Goal: Task Accomplishment & Management: Manage account settings

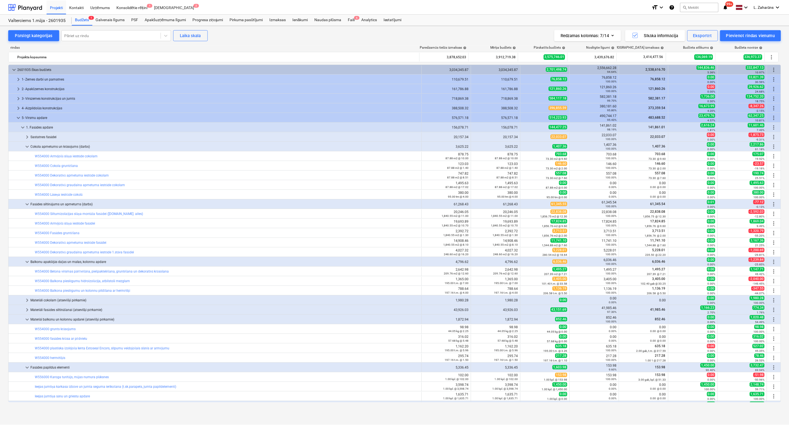
scroll to position [41, 0]
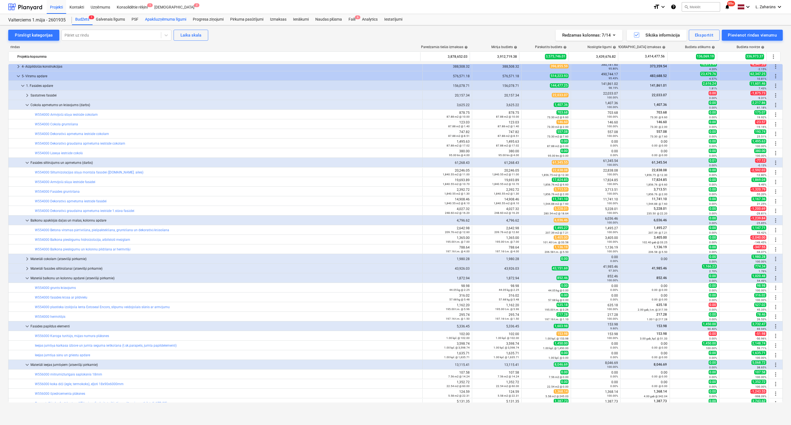
drag, startPoint x: 165, startPoint y: 20, endPoint x: 164, endPoint y: 24, distance: 4.2
click at [165, 20] on div "Apakšuzņēmuma līgumi" at bounding box center [166, 19] width 48 height 11
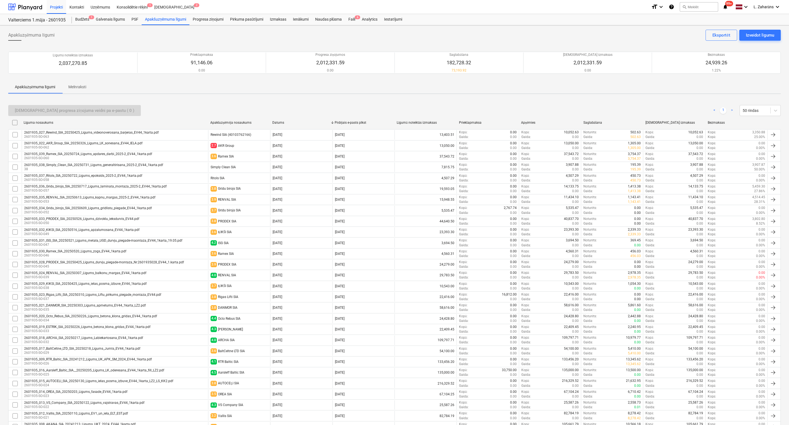
click at [701, 100] on div "Sūtīt progresa ziņojuma veidni pa e-pastu ( 0 ) < 1 > 50 rindas Līguma nosaukum…" at bounding box center [394, 319] width 773 height 442
click at [80, 20] on div "Budžets 1" at bounding box center [82, 19] width 21 height 11
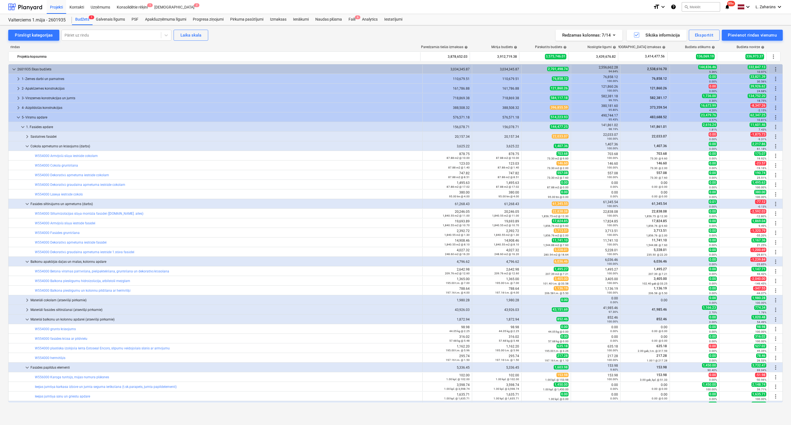
scroll to position [41, 0]
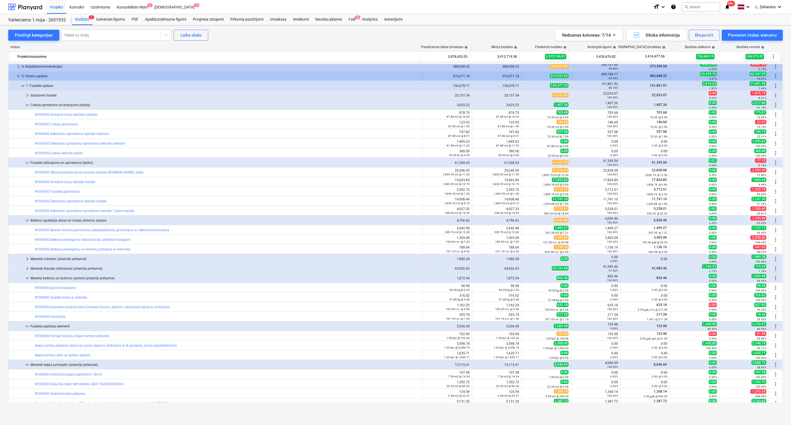
click at [16, 77] on span "keyboard_arrow_down" at bounding box center [18, 76] width 7 height 7
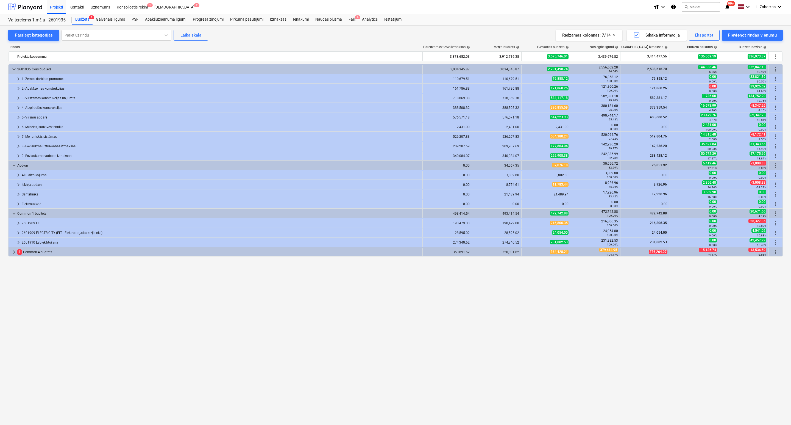
scroll to position [0, 0]
click at [17, 156] on span "keyboard_arrow_right" at bounding box center [18, 155] width 7 height 7
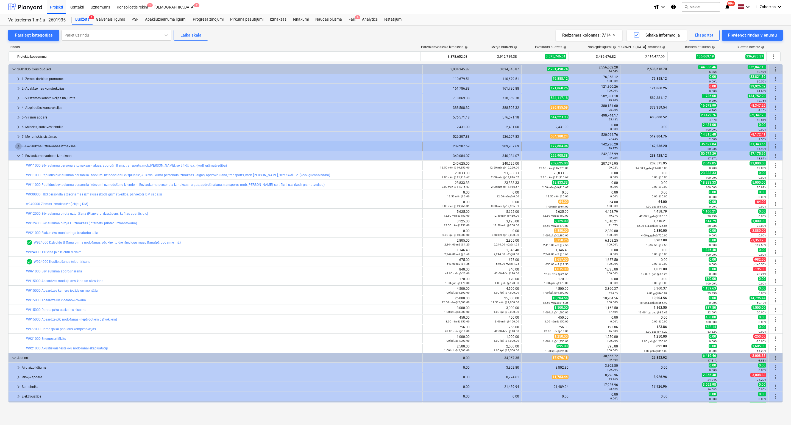
click at [18, 147] on span "keyboard_arrow_right" at bounding box center [18, 146] width 7 height 7
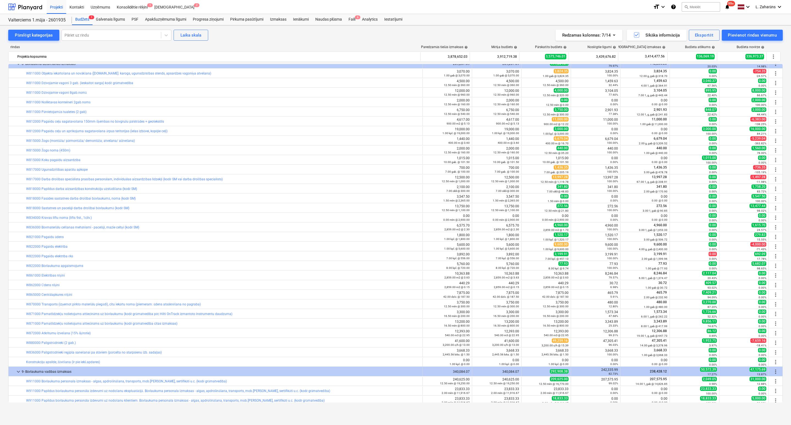
scroll to position [41, 0]
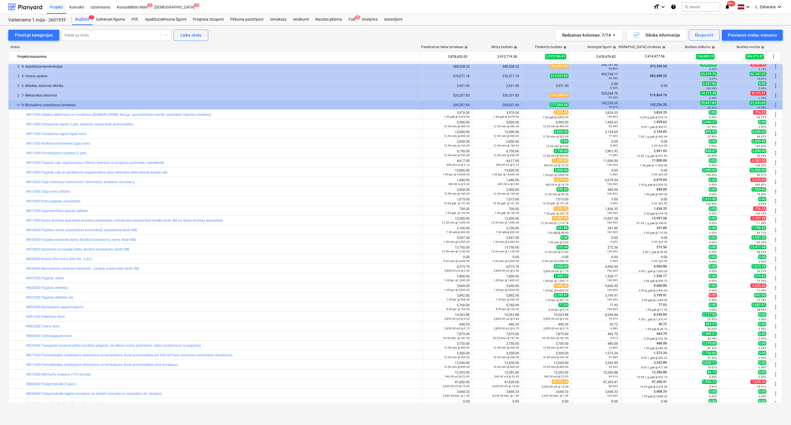
click at [16, 107] on span "keyboard_arrow_down" at bounding box center [18, 105] width 7 height 7
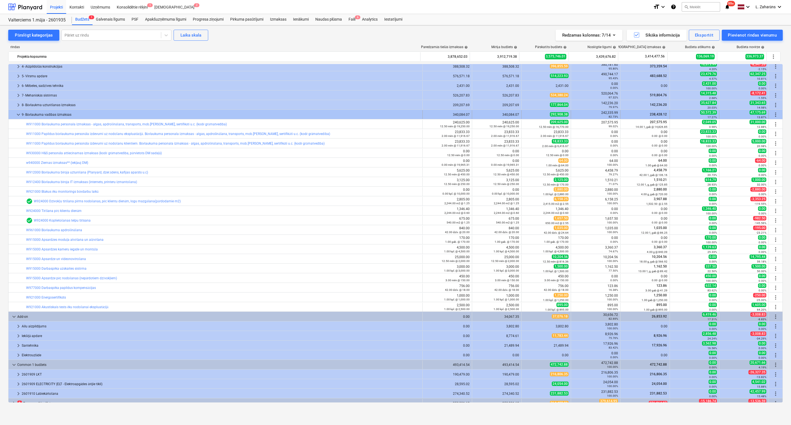
click at [18, 116] on span "keyboard_arrow_down" at bounding box center [18, 114] width 7 height 7
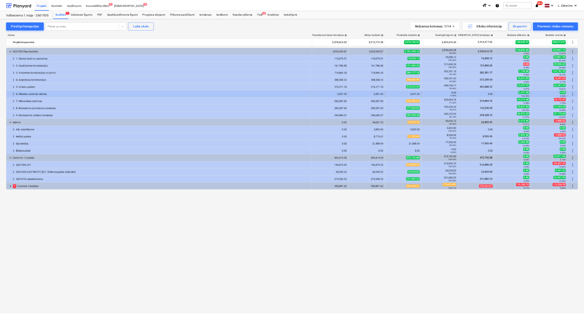
scroll to position [0, 0]
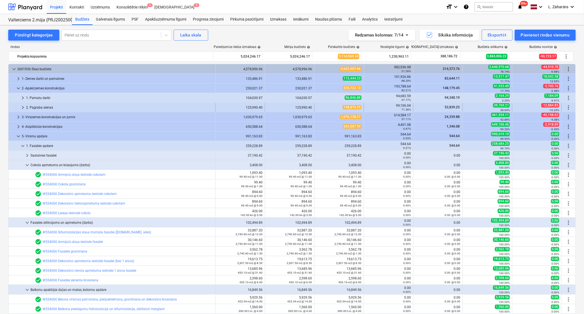
click at [25, 106] on span "keyboard_arrow_right" at bounding box center [22, 107] width 7 height 7
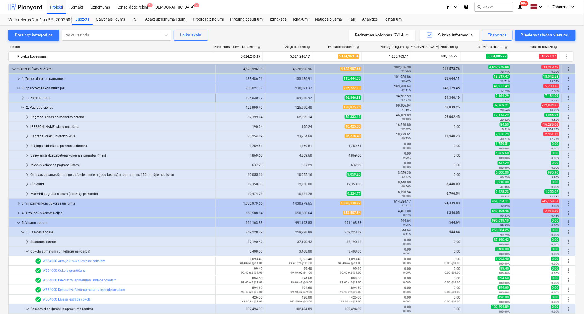
click at [24, 98] on span "keyboard_arrow_right" at bounding box center [22, 98] width 7 height 7
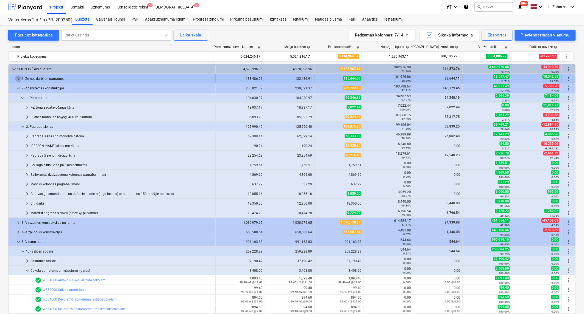
click at [17, 79] on span "keyboard_arrow_right" at bounding box center [18, 79] width 7 height 7
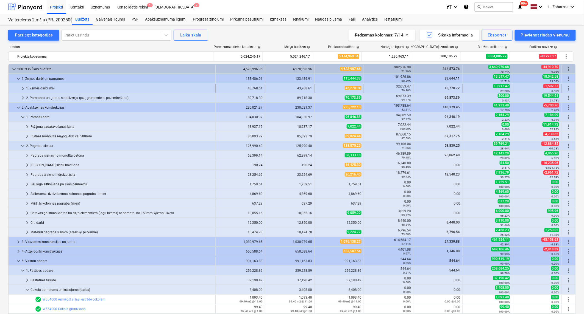
click at [24, 88] on span "keyboard_arrow_right" at bounding box center [22, 88] width 7 height 7
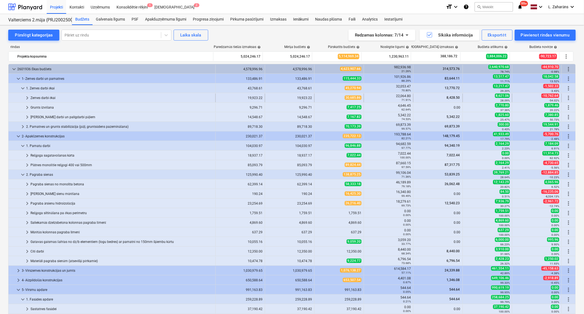
click at [28, 97] on span "keyboard_arrow_right" at bounding box center [27, 98] width 7 height 7
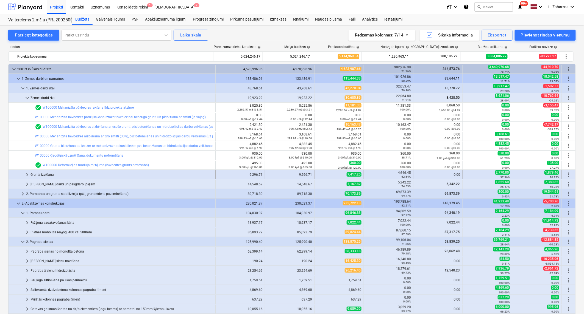
click at [29, 174] on span "keyboard_arrow_right" at bounding box center [27, 175] width 7 height 7
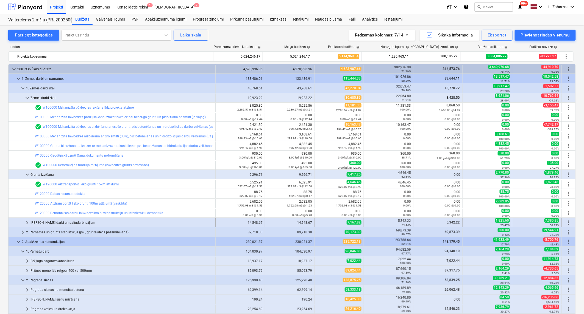
click at [27, 224] on span "keyboard_arrow_right" at bounding box center [27, 223] width 7 height 7
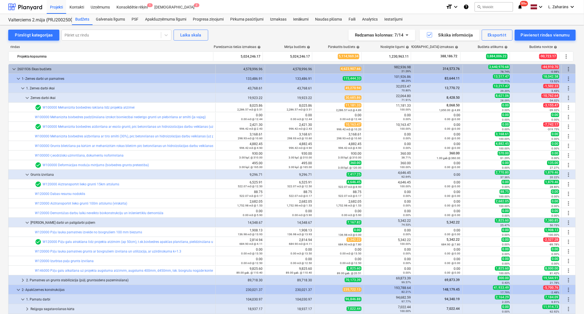
scroll to position [30, 0]
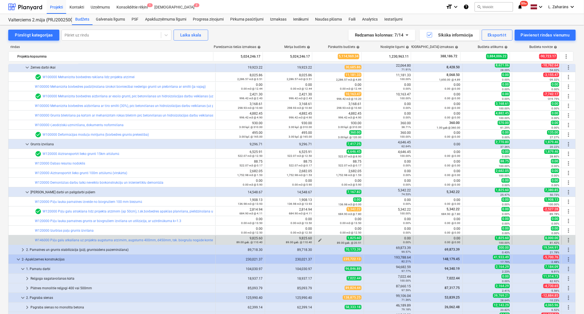
click at [318, 238] on span "edit" at bounding box center [320, 240] width 4 height 4
type textarea "x"
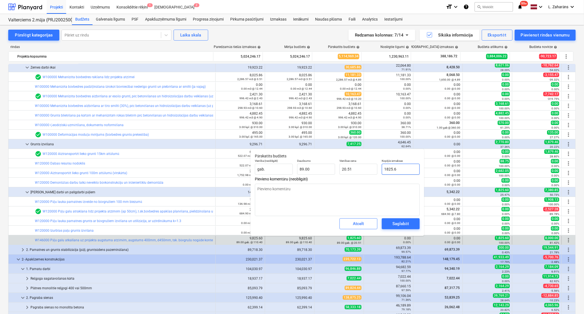
click at [405, 169] on input "1825.6" at bounding box center [401, 169] width 38 height 11
type input "0"
type textarea "x"
type input "0.00"
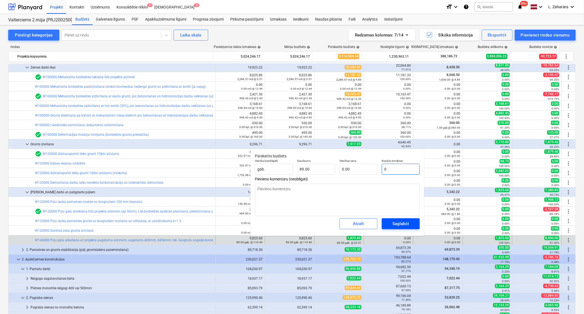
type input "0"
type textarea "x"
type input "0.00"
click at [402, 222] on div "Saglabāt" at bounding box center [400, 224] width 16 height 7
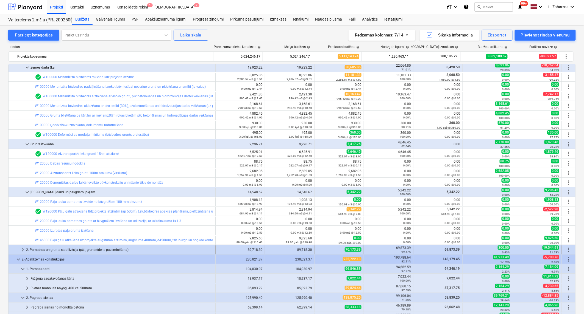
click at [22, 249] on span "keyboard_arrow_right" at bounding box center [22, 250] width 7 height 7
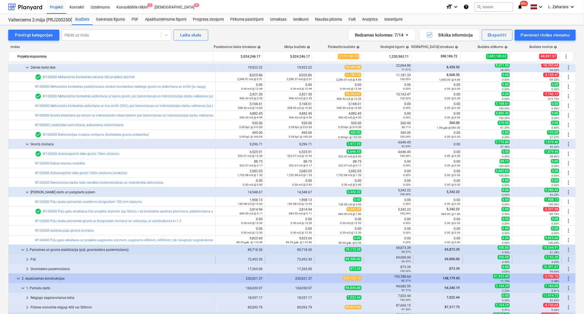
scroll to position [91, 0]
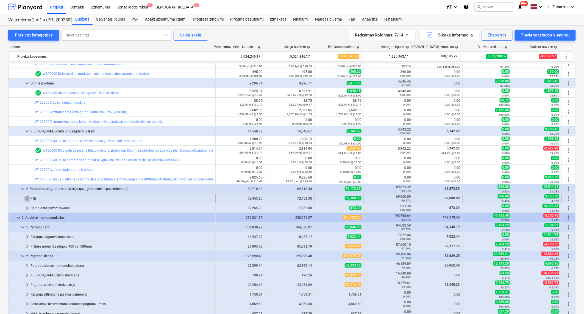
click at [26, 198] on span "keyboard_arrow_right" at bounding box center [27, 199] width 7 height 7
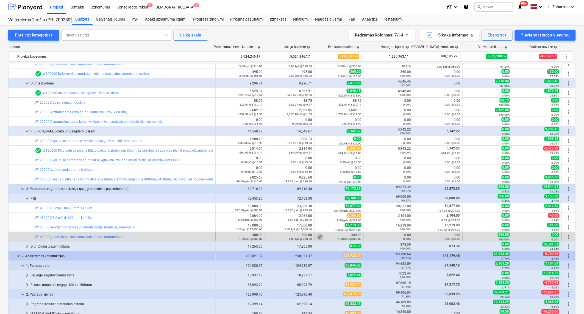
click at [318, 236] on span "edit" at bounding box center [320, 237] width 4 height 4
type textarea "x"
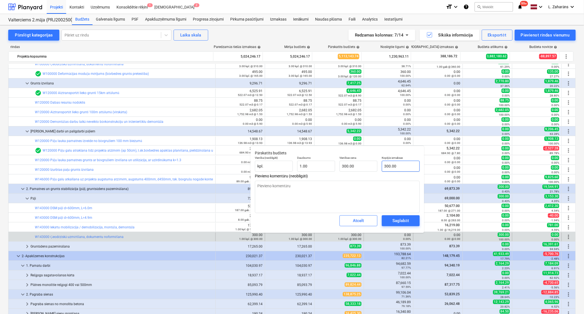
type input "300"
click at [398, 166] on input "300" at bounding box center [401, 166] width 38 height 11
type textarea "x"
type input "0"
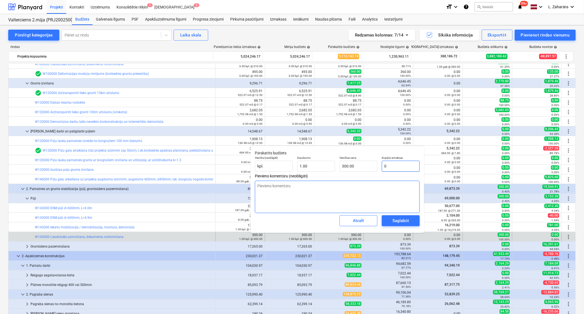
type input "0.00"
type input "0"
type textarea "x"
type input "0.00"
click at [398, 221] on div "Saglabāt" at bounding box center [400, 221] width 16 height 7
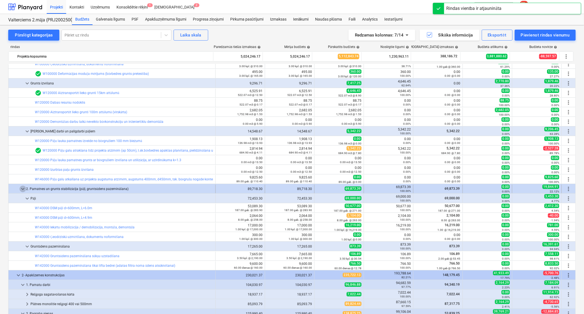
click at [21, 189] on span "keyboard_arrow_down" at bounding box center [22, 189] width 7 height 7
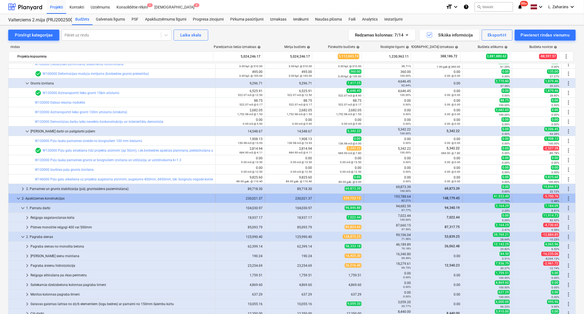
scroll to position [152, 0]
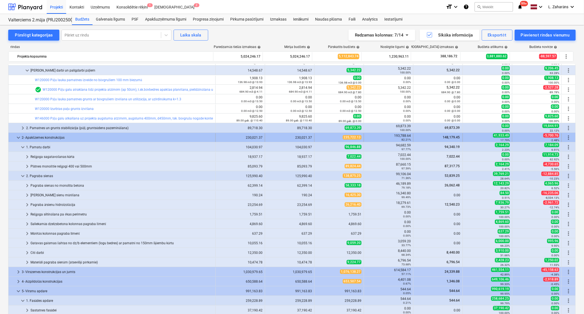
click at [18, 136] on span "keyboard_arrow_down" at bounding box center [18, 138] width 7 height 7
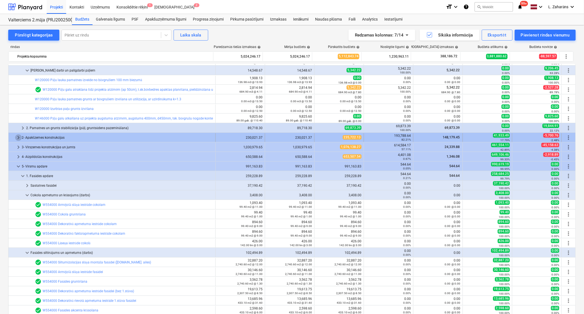
click at [16, 138] on span "keyboard_arrow_right" at bounding box center [18, 138] width 7 height 7
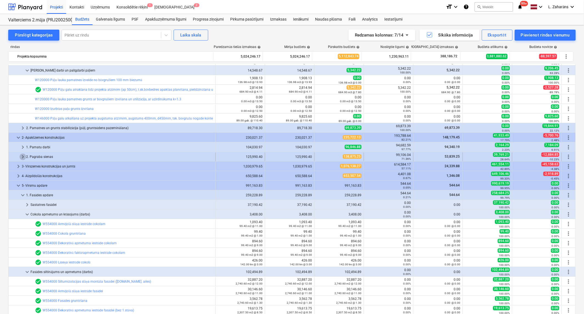
click at [24, 156] on span "keyboard_arrow_right" at bounding box center [22, 157] width 7 height 7
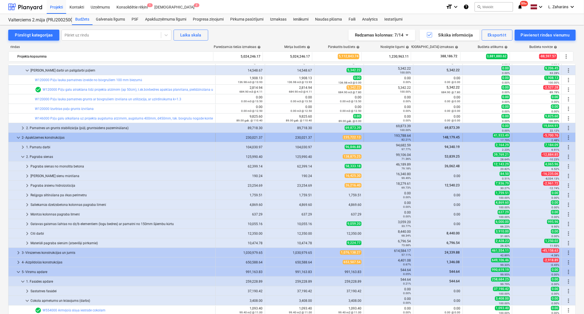
click at [18, 138] on span "keyboard_arrow_down" at bounding box center [18, 138] width 7 height 7
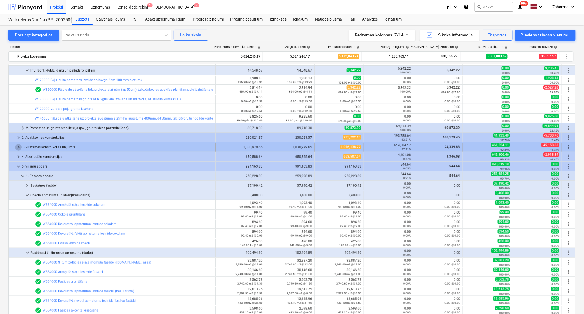
click at [19, 147] on span "keyboard_arrow_right" at bounding box center [18, 147] width 7 height 7
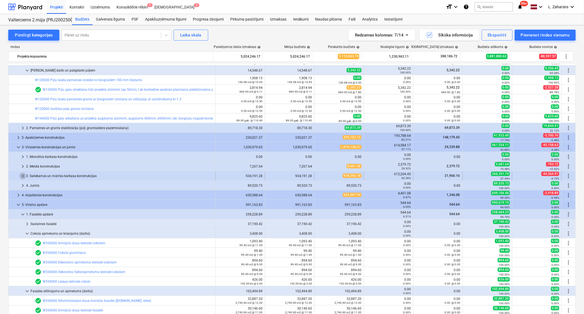
click at [22, 175] on span "keyboard_arrow_right" at bounding box center [22, 176] width 7 height 7
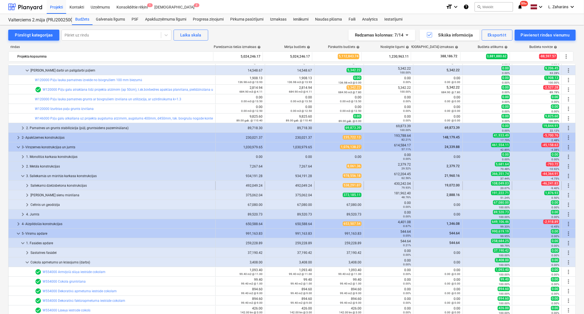
click at [27, 185] on span "keyboard_arrow_right" at bounding box center [27, 186] width 7 height 7
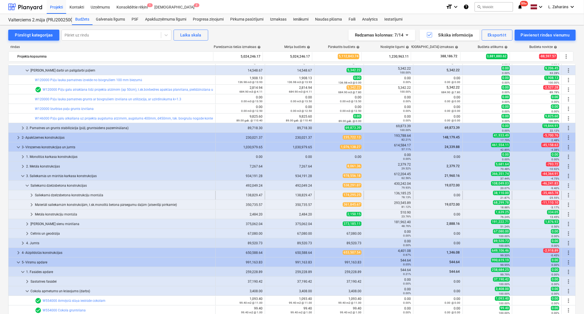
click at [32, 196] on span "keyboard_arrow_right" at bounding box center [31, 195] width 7 height 7
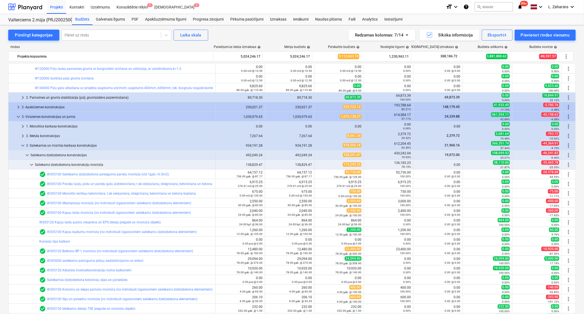
scroll to position [244, 0]
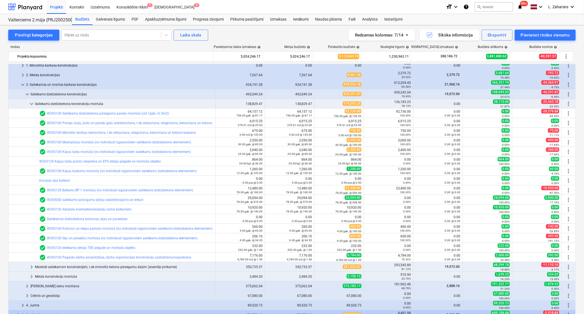
click at [32, 267] on span "keyboard_arrow_right" at bounding box center [31, 267] width 7 height 7
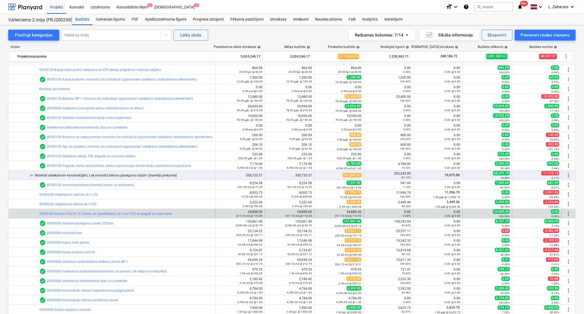
scroll to position [366, 0]
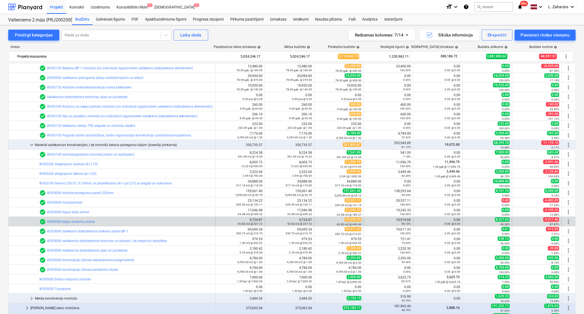
click at [398, 221] on div "10,914.68 56.72%" at bounding box center [388, 222] width 45 height 8
copy div "10,914.68"
click at [319, 221] on span "edit" at bounding box center [320, 222] width 4 height 4
type textarea "x"
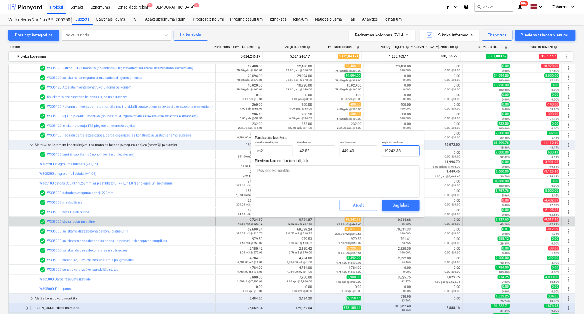
click at [398, 150] on input "19242.33" at bounding box center [401, 151] width 38 height 11
paste input "0,914.68"
type input "10,914.68"
type textarea "x"
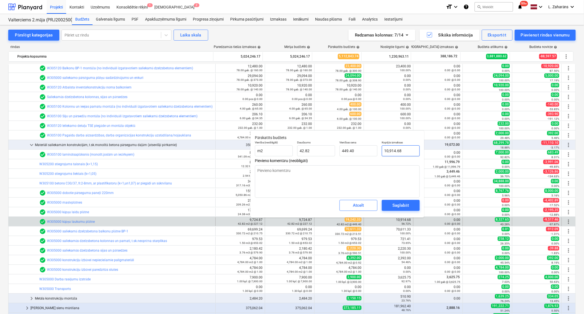
type input "254.91"
drag, startPoint x: 390, startPoint y: 206, endPoint x: 393, endPoint y: 205, distance: 3.1
click at [391, 205] on span "Saglabāt" at bounding box center [400, 205] width 25 height 7
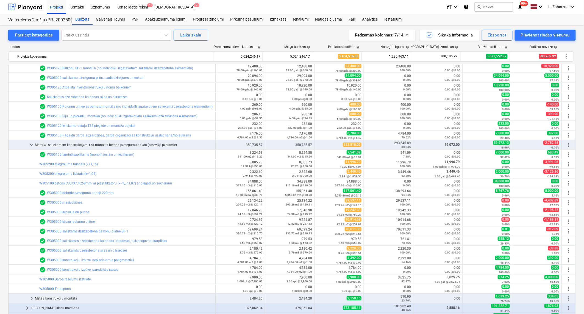
scroll to position [275, 0]
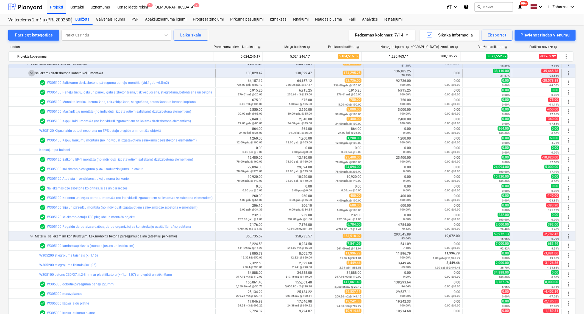
click at [31, 74] on span "keyboard_arrow_down" at bounding box center [31, 73] width 7 height 7
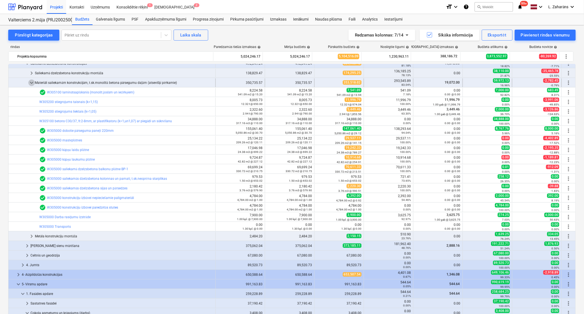
click at [30, 84] on span "keyboard_arrow_down" at bounding box center [31, 83] width 7 height 7
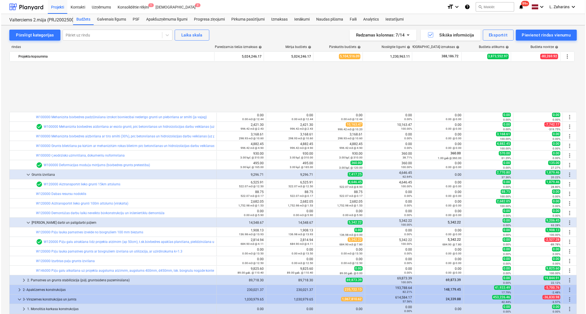
scroll to position [244, 0]
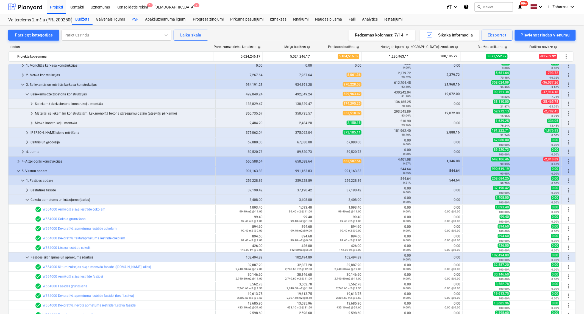
click at [132, 20] on div "PSF" at bounding box center [134, 19] width 13 height 11
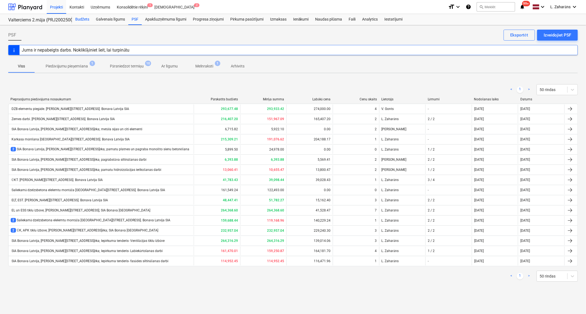
click at [83, 18] on div "Budžets" at bounding box center [82, 19] width 21 height 11
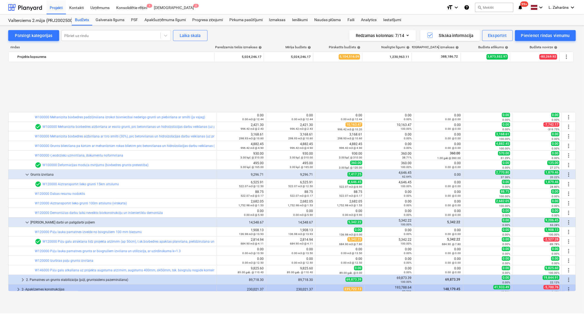
scroll to position [244, 0]
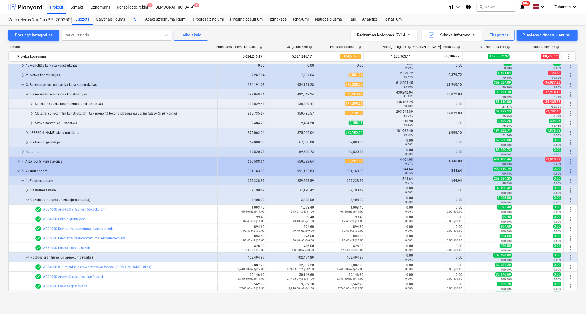
click at [136, 18] on div "PSF" at bounding box center [134, 19] width 13 height 11
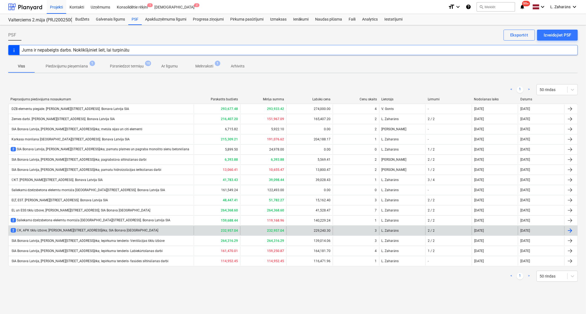
click at [110, 231] on div "2 ŪK, APK tīklu izbūve; [PERSON_NAME][STREET_ADDRESS]ēka; SIA Bonava [GEOGRAPHI…" at bounding box center [84, 230] width 147 height 5
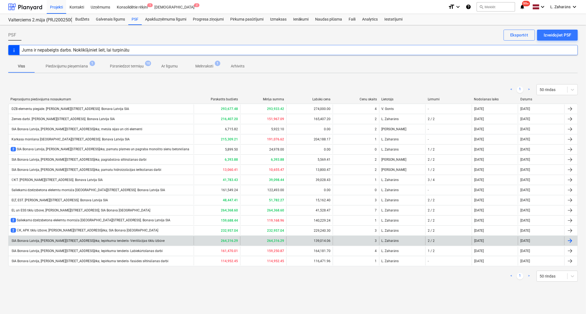
click at [90, 240] on div "SIA Bonava Latvija, [PERSON_NAME][STREET_ADDRESS]ēka; Iepirkuma tenderis- Venti…" at bounding box center [88, 241] width 154 height 4
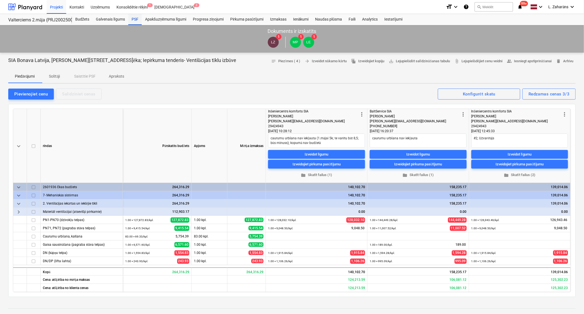
click at [132, 17] on div "PSF" at bounding box center [134, 19] width 13 height 11
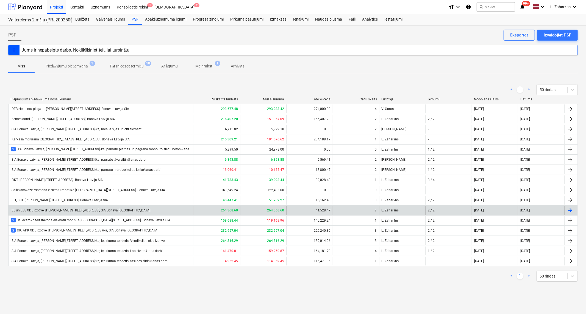
click at [64, 211] on div "EL un ESS tīklu izbūve; [PERSON_NAME][STREET_ADDRESS]; SIA Bonava [GEOGRAPHIC_D…" at bounding box center [81, 211] width 140 height 4
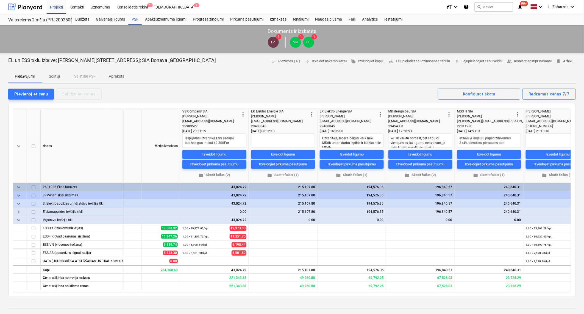
scroll to position [0, 94]
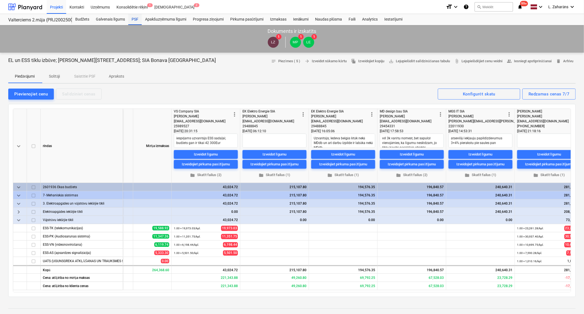
click at [136, 19] on div "PSF" at bounding box center [134, 19] width 13 height 11
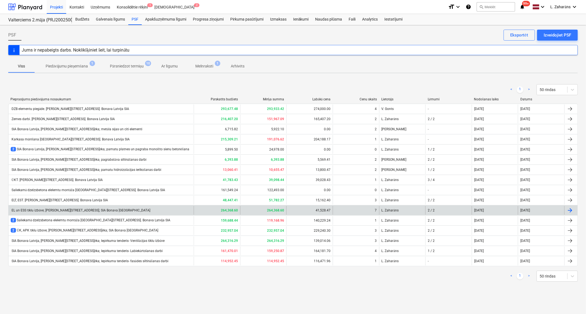
click at [24, 210] on div "EL un ESS tīklu izbūve; [PERSON_NAME][STREET_ADDRESS]; SIA Bonava [GEOGRAPHIC_D…" at bounding box center [81, 211] width 140 height 4
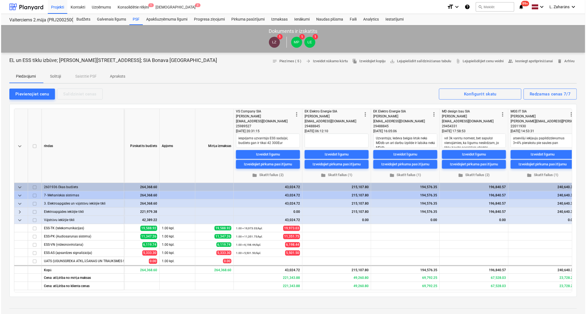
scroll to position [0, 28]
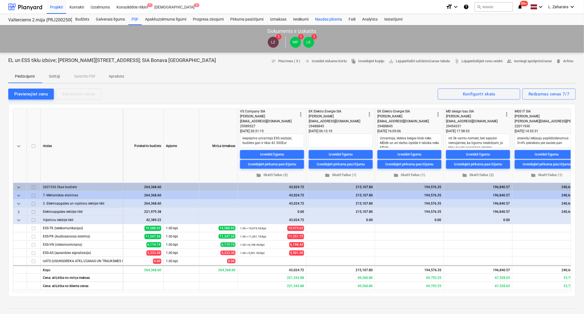
click at [322, 19] on div "Naudas plūsma" at bounding box center [329, 19] width 34 height 11
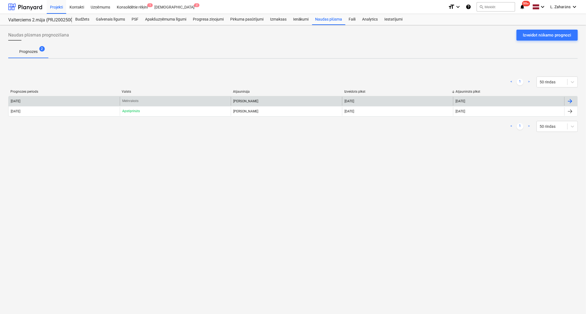
click at [142, 104] on div "Melnraksts" at bounding box center [175, 101] width 111 height 9
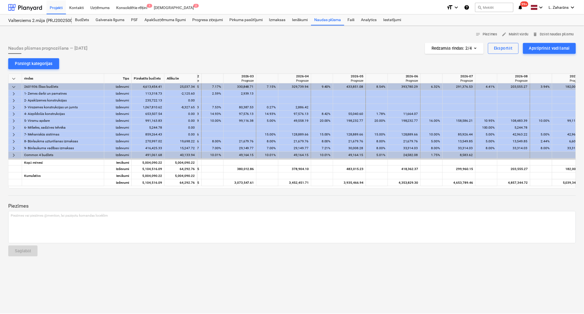
scroll to position [0, 609]
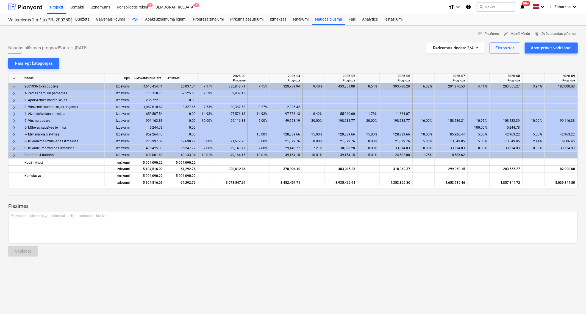
click at [135, 18] on div "PSF" at bounding box center [134, 19] width 13 height 11
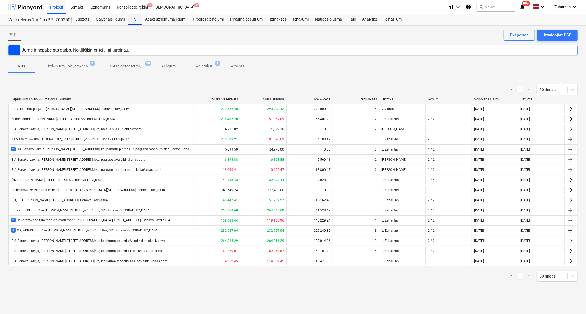
click at [135, 19] on div "PSF" at bounding box center [134, 19] width 13 height 11
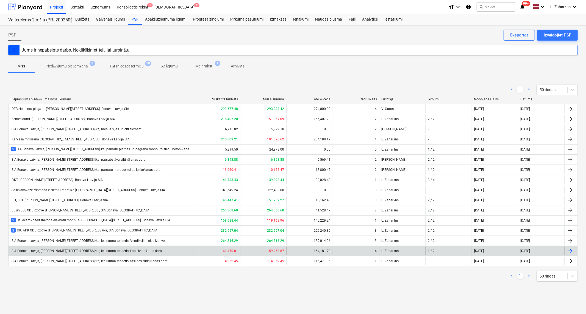
click at [100, 252] on div "SIA Bonava Latvija, [PERSON_NAME][STREET_ADDRESS]ēka; Iepirkuma tenderis- Labie…" at bounding box center [87, 251] width 152 height 4
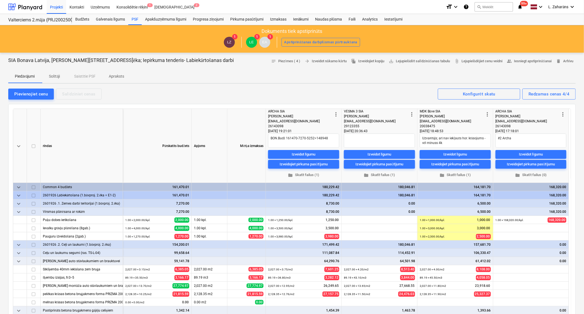
type textarea "x"
